Goal: Task Accomplishment & Management: Manage account settings

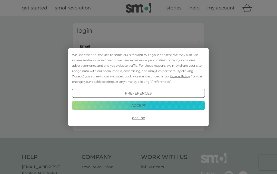
click at [142, 105] on button "Accept" at bounding box center [138, 105] width 133 height 9
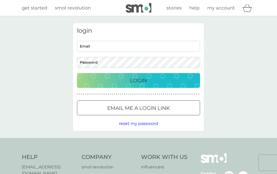
click at [135, 81] on p "Login" at bounding box center [138, 81] width 17 height 8
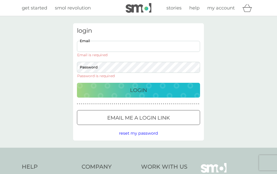
type input "isobelmacq@gmail.com"
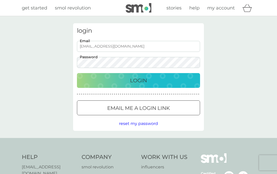
click at [138, 80] on button "Login" at bounding box center [138, 80] width 123 height 15
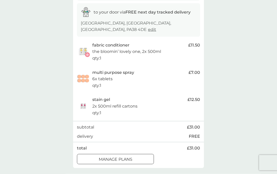
scroll to position [85, 0]
click at [117, 157] on div at bounding box center [115, 159] width 18 height 5
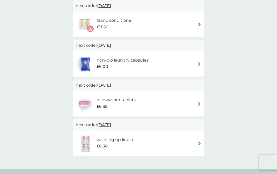
scroll to position [181, 0]
click at [199, 102] on img at bounding box center [199, 104] width 4 height 4
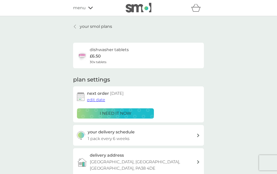
click at [99, 100] on span "edit date" at bounding box center [96, 100] width 18 height 5
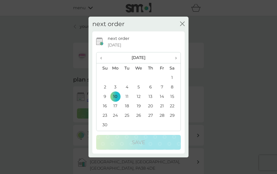
click at [177, 57] on th "›" at bounding box center [173, 57] width 13 height 11
click at [177, 59] on th "›" at bounding box center [173, 57] width 13 height 11
click at [177, 58] on th "›" at bounding box center [173, 57] width 13 height 11
click at [174, 97] on td "14" at bounding box center [173, 96] width 13 height 9
click at [176, 98] on td "14" at bounding box center [173, 96] width 13 height 9
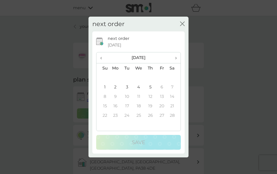
click at [112, 96] on td "9" at bounding box center [115, 96] width 12 height 9
click at [140, 96] on td "11" at bounding box center [139, 96] width 12 height 9
click at [100, 59] on th "‹" at bounding box center [102, 57] width 13 height 11
click at [100, 60] on span "‹" at bounding box center [102, 57] width 5 height 11
click at [179, 58] on th "›" at bounding box center [173, 57] width 13 height 11
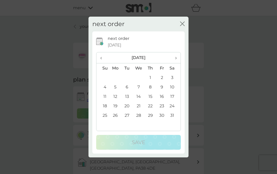
click at [176, 60] on span "›" at bounding box center [173, 57] width 5 height 11
click at [149, 87] on td "5" at bounding box center [150, 86] width 12 height 9
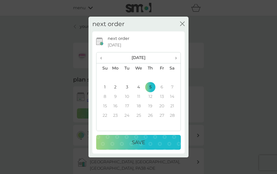
click at [129, 141] on div "Save" at bounding box center [138, 143] width 74 height 8
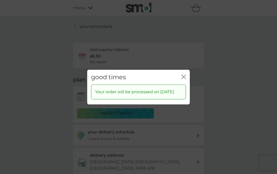
click at [186, 73] on div "good times close" at bounding box center [138, 77] width 102 height 15
click at [185, 75] on icon "close" at bounding box center [183, 77] width 5 height 5
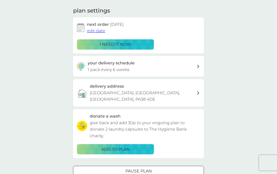
scroll to position [69, 0]
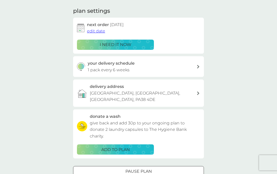
click at [140, 169] on div at bounding box center [138, 171] width 18 height 5
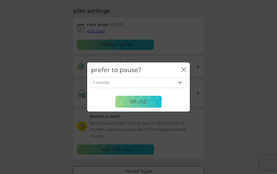
click at [182, 88] on select "1 month 2 months 3 months 4 months 5 months 6 months" at bounding box center [138, 83] width 95 height 11
select select "4"
click at [138, 105] on span "Pause" at bounding box center [138, 102] width 17 height 6
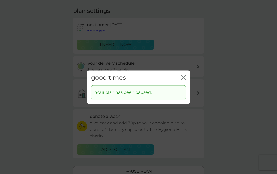
click at [185, 80] on icon "close" at bounding box center [184, 78] width 2 height 4
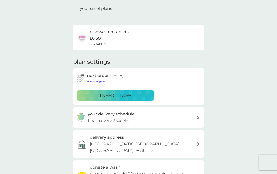
scroll to position [0, 0]
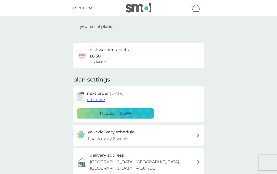
click at [76, 29] on link "your smol plans" at bounding box center [92, 26] width 39 height 7
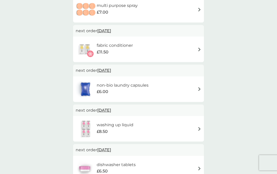
scroll to position [156, 0]
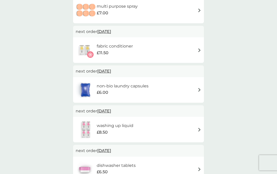
click at [200, 128] on img at bounding box center [199, 130] width 4 height 4
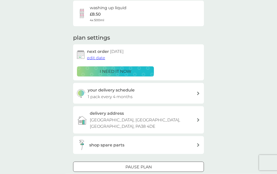
scroll to position [42, 0]
click at [142, 164] on div at bounding box center [138, 166] width 18 height 5
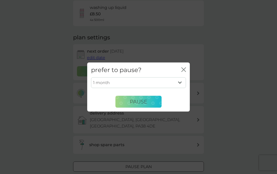
click at [181, 88] on select "1 month 2 months 3 months 4 months 5 months 6 months" at bounding box center [138, 83] width 95 height 11
select select "4"
click at [146, 105] on span "Pause" at bounding box center [138, 102] width 17 height 6
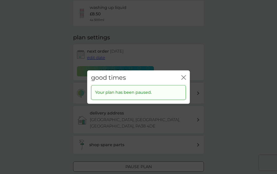
click at [185, 80] on icon "close" at bounding box center [183, 77] width 5 height 5
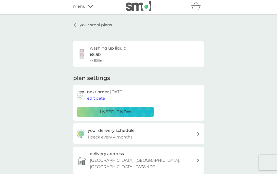
scroll to position [0, 0]
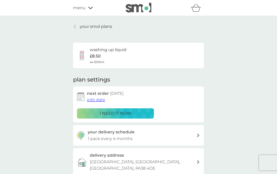
click at [77, 29] on link "your smol plans" at bounding box center [92, 26] width 39 height 7
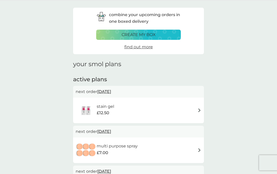
scroll to position [15, 0]
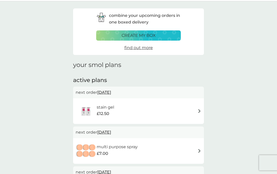
click at [140, 36] on p "create my box" at bounding box center [138, 35] width 34 height 7
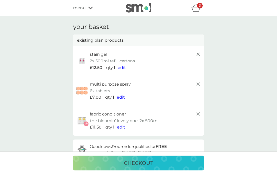
click at [122, 68] on span "edit" at bounding box center [122, 67] width 8 height 5
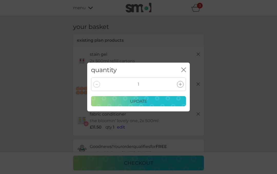
click at [182, 70] on icon "close" at bounding box center [183, 70] width 5 height 5
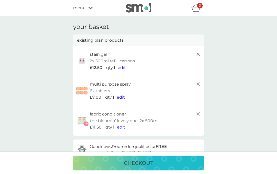
click at [90, 11] on div "menu" at bounding box center [95, 8] width 44 height 7
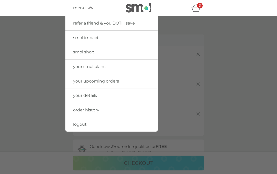
click at [28, 88] on div at bounding box center [138, 103] width 277 height 174
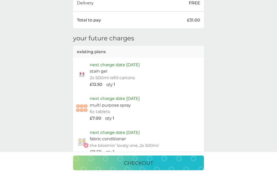
scroll to position [244, 0]
click at [103, 108] on p "6x tablets" at bounding box center [100, 111] width 20 height 7
click at [101, 97] on p "next charge date [DATE]" at bounding box center [115, 98] width 50 height 7
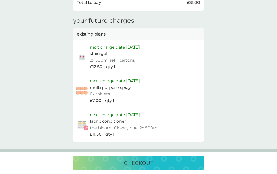
scroll to position [261, 0]
click at [115, 112] on p "next charge date [DATE]" at bounding box center [115, 115] width 50 height 7
click at [96, 125] on p "the bloomin’ lovely one, 2x 500ml" at bounding box center [124, 128] width 69 height 7
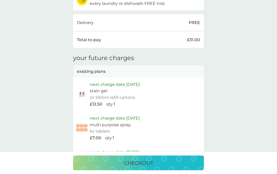
scroll to position [224, 0]
click at [122, 115] on p "next charge date [DATE]" at bounding box center [115, 118] width 50 height 7
click at [102, 128] on p "6x tablets" at bounding box center [100, 131] width 20 height 7
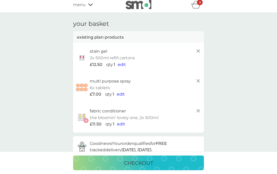
scroll to position [0, 0]
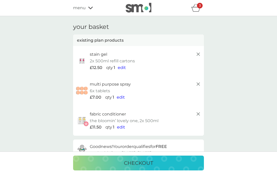
click at [89, 9] on icon at bounding box center [90, 7] width 5 height 3
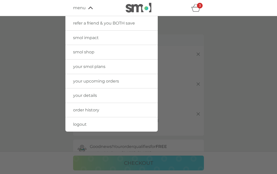
click at [90, 70] on link "your smol plans" at bounding box center [111, 67] width 92 height 14
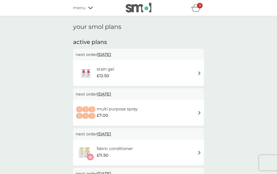
click at [198, 74] on img at bounding box center [199, 73] width 4 height 4
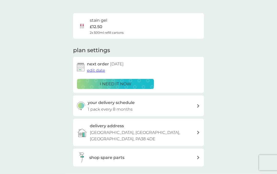
scroll to position [30, 0]
click at [98, 71] on span "edit date" at bounding box center [96, 70] width 18 height 5
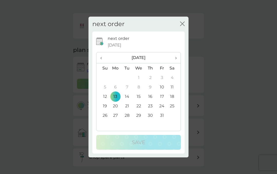
click at [181, 26] on icon "close" at bounding box center [181, 24] width 2 height 4
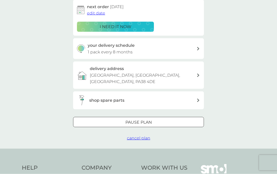
click at [144, 120] on div at bounding box center [138, 122] width 18 height 5
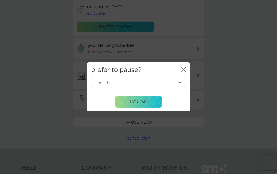
scroll to position [87, 0]
click at [180, 88] on select "1 month 2 months 3 months 4 months 5 months 6 months" at bounding box center [138, 83] width 95 height 11
select select "4"
click at [129, 108] on button "Pause" at bounding box center [138, 102] width 46 height 12
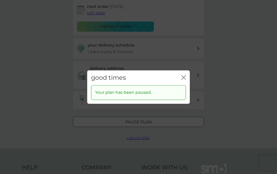
click at [183, 80] on icon "close" at bounding box center [182, 78] width 2 height 4
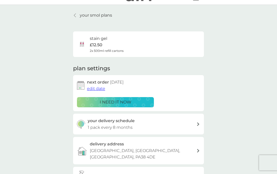
scroll to position [12, 0]
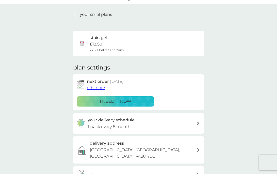
click at [38, 63] on div "your smol plans stain gel £12.50 2x 500ml refill cartons plan settings next ord…" at bounding box center [138, 114] width 277 height 220
click at [80, 14] on p "your smol plans" at bounding box center [96, 14] width 32 height 7
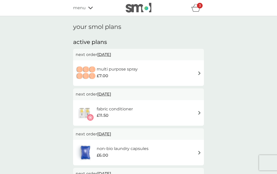
click at [194, 73] on div "multi purpose spray £7.00" at bounding box center [138, 73] width 125 height 18
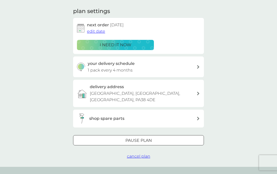
scroll to position [69, 0]
click at [142, 138] on div at bounding box center [138, 140] width 18 height 5
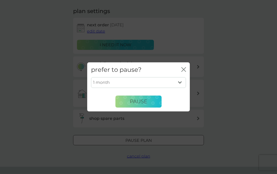
scroll to position [69, 0]
click at [179, 88] on select "1 month 2 months 3 months 4 months 5 months 6 months" at bounding box center [138, 83] width 95 height 11
select select "4"
click at [136, 105] on span "Pause" at bounding box center [138, 102] width 17 height 6
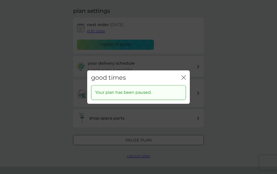
click at [182, 80] on icon "close" at bounding box center [183, 77] width 5 height 5
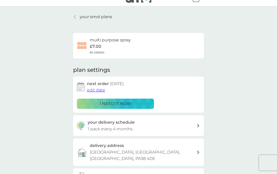
scroll to position [9, 0]
click at [76, 19] on link "your smol plans" at bounding box center [92, 17] width 39 height 7
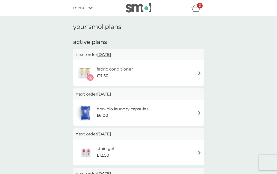
click at [197, 71] on img at bounding box center [199, 73] width 4 height 4
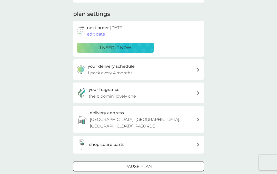
scroll to position [67, 0]
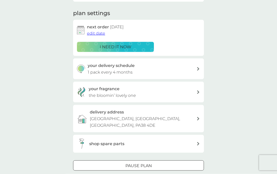
click at [137, 163] on div at bounding box center [138, 165] width 18 height 5
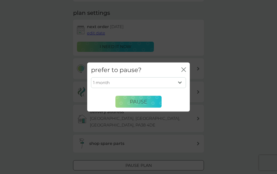
click at [179, 88] on select "1 month 2 months 3 months 4 months 5 months 6 months" at bounding box center [138, 83] width 95 height 11
select select "4"
click at [136, 105] on span "Pause" at bounding box center [138, 102] width 17 height 6
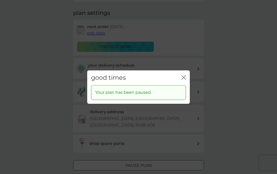
click at [182, 80] on icon "close" at bounding box center [182, 78] width 2 height 4
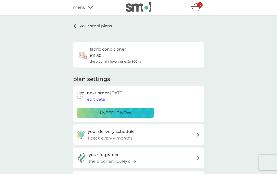
scroll to position [0, 0]
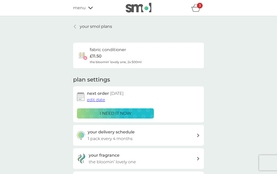
click at [81, 29] on p "your smol plans" at bounding box center [96, 26] width 32 height 7
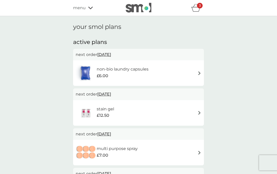
click at [198, 74] on img at bounding box center [199, 73] width 4 height 4
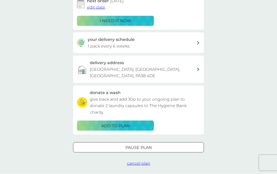
scroll to position [95, 0]
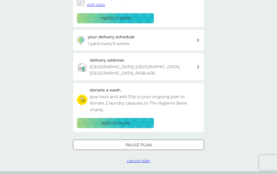
click at [140, 143] on div at bounding box center [138, 145] width 18 height 5
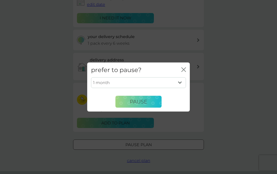
click at [179, 88] on select "1 month 2 months 3 months 4 months 5 months 6 months" at bounding box center [138, 83] width 95 height 11
select select "4"
click at [130, 105] on span "Pause" at bounding box center [138, 102] width 17 height 6
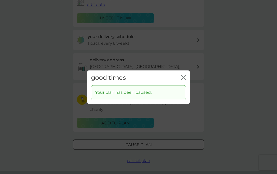
click at [182, 80] on icon "close" at bounding box center [183, 77] width 5 height 5
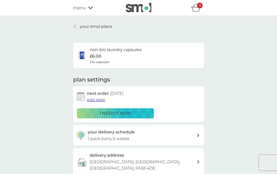
scroll to position [0, 0]
click at [74, 25] on div at bounding box center [75, 27] width 4 height 4
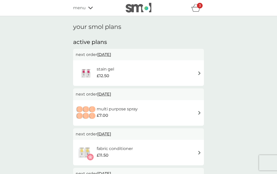
click at [195, 10] on icon "basket" at bounding box center [196, 8] width 10 height 8
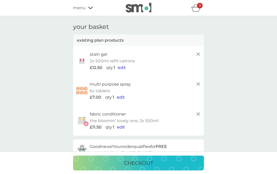
click at [91, 10] on div "menu" at bounding box center [95, 8] width 44 height 7
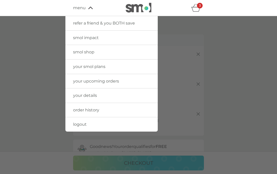
click at [106, 83] on span "your upcoming orders" at bounding box center [96, 81] width 46 height 5
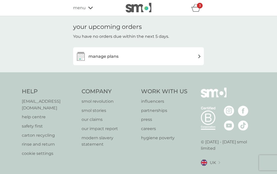
click at [197, 58] on img at bounding box center [199, 57] width 4 height 4
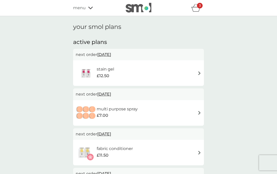
click at [89, 9] on icon at bounding box center [90, 7] width 5 height 3
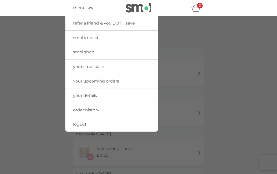
click at [91, 81] on span "your upcoming orders" at bounding box center [96, 81] width 46 height 5
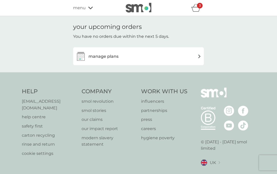
click at [102, 58] on h3 "manage plans" at bounding box center [103, 56] width 30 height 7
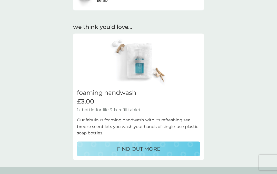
scroll to position [275, 0]
click at [151, 148] on p "FIND OUT MORE" at bounding box center [138, 149] width 43 height 8
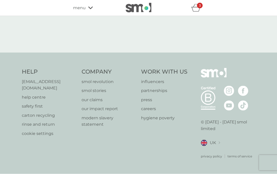
select select "119"
